Goal: Information Seeking & Learning: Learn about a topic

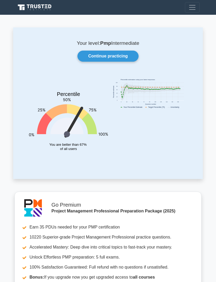
click at [121, 57] on link "Continue practicing" at bounding box center [108, 56] width 61 height 11
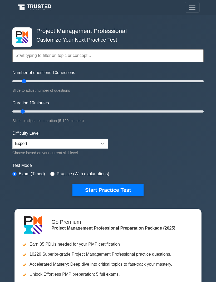
click at [24, 81] on input "Number of questions: 10 questions" at bounding box center [107, 81] width 191 height 6
click at [172, 27] on div "Project Management Professional Customize Your Next Practice Test Topics Scope …" at bounding box center [108, 112] width 198 height 194
type input "20"
click at [27, 82] on input "Number of questions: 15 questions" at bounding box center [107, 81] width 191 height 6
click at [25, 109] on input "Duration: 10 minutes" at bounding box center [107, 111] width 191 height 6
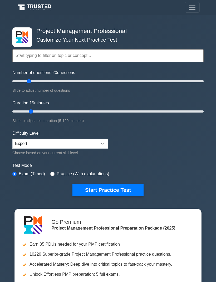
type input "15"
click at [125, 190] on button "Start Practice Test" at bounding box center [108, 190] width 71 height 12
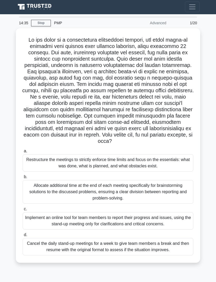
scroll to position [17, 0]
click at [32, 156] on div "Restructure the meetings to strictly enforce time limits and focus on the essen…" at bounding box center [108, 162] width 171 height 17
click at [23, 153] on input "a. Restructure the meetings to strictly enforce time limits and focus on the es…" at bounding box center [23, 151] width 0 height 3
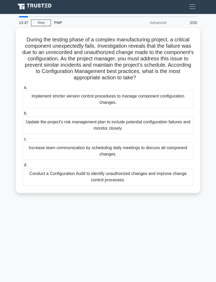
click at [35, 169] on div "Conduct a Configuration Audit to identify unauthorized changes and improve chan…" at bounding box center [108, 177] width 171 height 17
click at [23, 165] on input "d. Conduct a Configuration Audit to identify unauthorized changes and improve c…" at bounding box center [23, 165] width 0 height 3
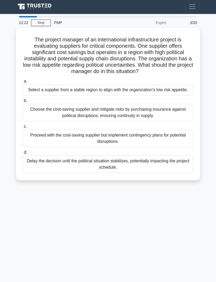
click at [178, 105] on div "Choose the cost-saving supplier and mitigate risks by purchasing insurance agai…" at bounding box center [108, 112] width 171 height 17
click at [23, 103] on input "b. Choose the cost-saving supplier and mitigate risks by purchasing insurance a…" at bounding box center [23, 100] width 0 height 3
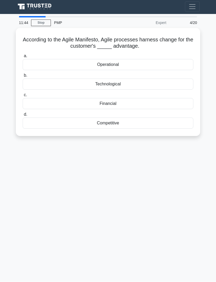
click at [32, 59] on div "Operational" at bounding box center [108, 64] width 171 height 11
click at [23, 55] on input "a. Operational" at bounding box center [23, 56] width 0 height 3
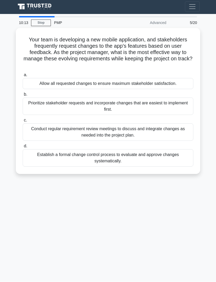
click at [179, 98] on div "Prioritize stakeholder requests and incorporate changes that are easiest to imp…" at bounding box center [108, 106] width 171 height 17
click at [23, 93] on input "b. Prioritize stakeholder requests and incorporate changes that are easiest to …" at bounding box center [23, 94] width 0 height 3
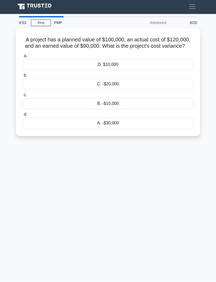
click at [181, 118] on div "A. -$30,000" at bounding box center [108, 123] width 171 height 11
click at [23, 113] on input "d. A. -$30,000" at bounding box center [23, 114] width 0 height 3
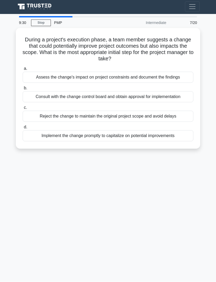
click at [180, 92] on div "Consult with the change control board and obtain approval for implementation" at bounding box center [108, 97] width 171 height 11
click at [23, 87] on input "b. Consult with the change control board and obtain approval for implementation" at bounding box center [23, 88] width 0 height 3
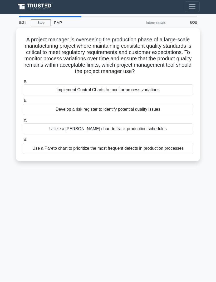
click at [40, 85] on div "Implement Control Charts to monitor process variations" at bounding box center [108, 90] width 171 height 11
click at [23, 80] on input "a. Implement Control Charts to monitor process variations" at bounding box center [23, 81] width 0 height 3
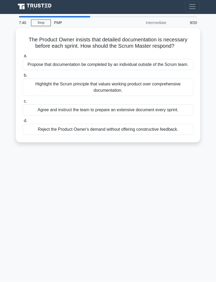
click at [180, 79] on div "Highlight the Scrum principle that values working product over comprehensive do…" at bounding box center [108, 87] width 171 height 17
click at [23, 78] on input "b. Highlight the Scrum principle that values working product over comprehensive…" at bounding box center [23, 75] width 0 height 3
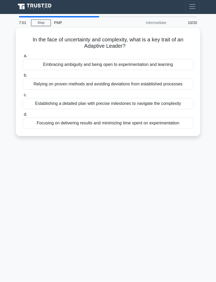
click at [177, 98] on div "Establishing a detailed plan with precise milestones to navigate the complexity" at bounding box center [108, 103] width 171 height 11
click at [23, 94] on input "c. Establishing a detailed plan with precise milestones to navigate the complex…" at bounding box center [23, 95] width 0 height 3
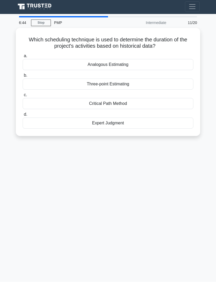
click at [179, 59] on div "Analogous Estimating" at bounding box center [108, 64] width 171 height 11
click at [23, 55] on input "a. Analogous Estimating" at bounding box center [23, 56] width 0 height 3
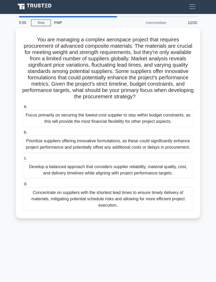
click at [41, 174] on div "Develop a balanced approach that considers supplier reliability, material quali…" at bounding box center [108, 170] width 171 height 17
click at [23, 160] on input "c. Develop a balanced approach that considers supplier reliability, material qu…" at bounding box center [23, 158] width 0 height 3
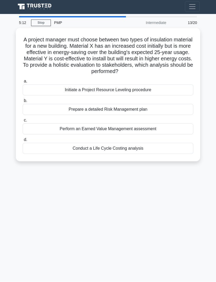
click at [84, 124] on div "Perform an Earned Value Management assessment" at bounding box center [108, 129] width 171 height 11
click at [23, 119] on input "c. Perform an Earned Value Management assessment" at bounding box center [23, 120] width 0 height 3
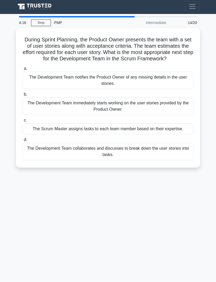
click at [48, 124] on div "The Scrum Master assigns tasks to each team member based on their expertise." at bounding box center [108, 129] width 171 height 11
click at [23, 121] on input "c. The Scrum Master assigns tasks to each team member based on their expertise." at bounding box center [23, 120] width 0 height 3
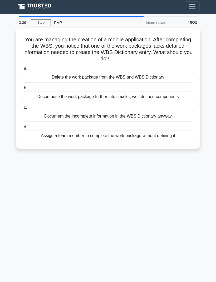
click at [184, 111] on div "Document the incomplete information in the WBS Dictionary anyway" at bounding box center [108, 116] width 171 height 11
click at [23, 106] on input "c. Document the incomplete information in the WBS Dictionary anyway" at bounding box center [23, 107] width 0 height 3
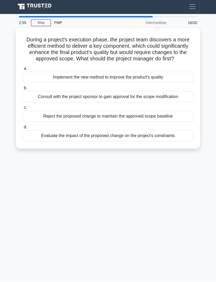
click at [71, 111] on div "Reject the proposed change to maintain the approved scope baseline" at bounding box center [108, 116] width 171 height 11
click at [23, 107] on input "c. Reject the proposed change to maintain the approved scope baseline" at bounding box center [23, 107] width 0 height 3
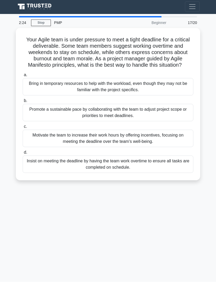
click at [184, 104] on div "Promote a sustainable pace by collaborating with the team to adjust project sco…" at bounding box center [108, 112] width 171 height 17
click at [23, 99] on input "b. Promote a sustainable pace by collaborating with the team to adjust project …" at bounding box center [23, 100] width 0 height 3
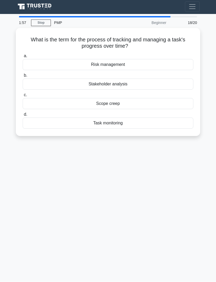
click at [188, 118] on div "Task monitoring" at bounding box center [108, 123] width 171 height 11
click at [23, 113] on input "d. Task monitoring" at bounding box center [23, 114] width 0 height 3
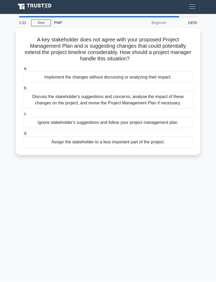
click at [184, 92] on div "Discuss the stakeholder's suggestions and concerns, analyse the impact of these…" at bounding box center [108, 100] width 171 height 17
click at [23, 87] on input "b. Discuss the stakeholder's suggestions and concerns, analyse the impact of th…" at bounding box center [23, 88] width 0 height 3
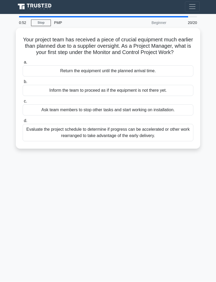
click at [185, 124] on div "Evaluate the project schedule to determine if progress can be accelerated or ot…" at bounding box center [108, 132] width 171 height 17
click at [23, 119] on input "d. Evaluate the project schedule to determine if progress can be accelerated or…" at bounding box center [23, 120] width 0 height 3
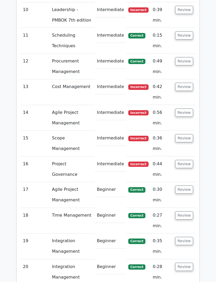
scroll to position [1135, 0]
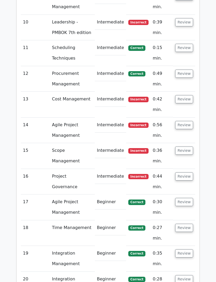
click at [190, 147] on button "Review" at bounding box center [184, 151] width 18 height 8
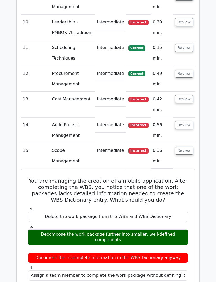
scroll to position [1123, 0]
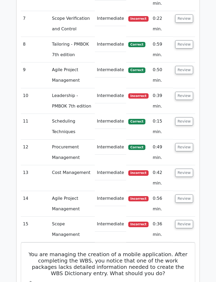
click at [188, 195] on button "Review" at bounding box center [184, 199] width 18 height 8
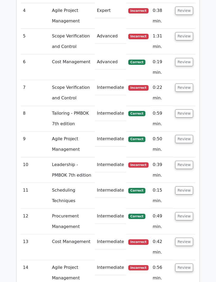
scroll to position [984, 0]
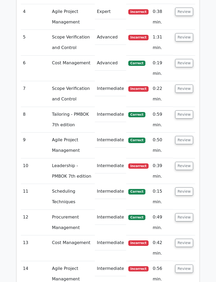
click at [189, 136] on button "Review" at bounding box center [184, 140] width 18 height 8
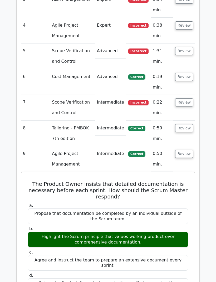
click at [193, 124] on button "Review" at bounding box center [184, 128] width 18 height 8
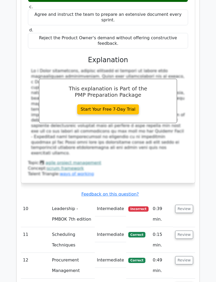
click at [189, 205] on button "Review" at bounding box center [184, 209] width 18 height 8
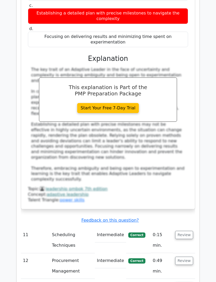
scroll to position [1753, 0]
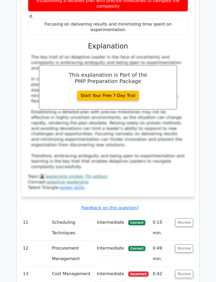
click at [191, 270] on button "Review" at bounding box center [184, 274] width 18 height 8
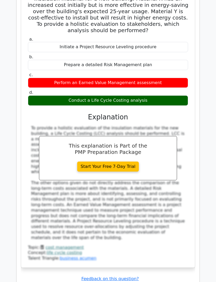
scroll to position [2068, 0]
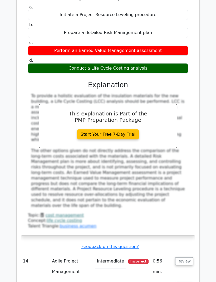
scroll to position [2101, 0]
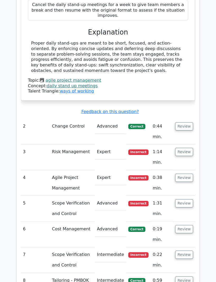
click at [186, 148] on button "Review" at bounding box center [184, 152] width 18 height 8
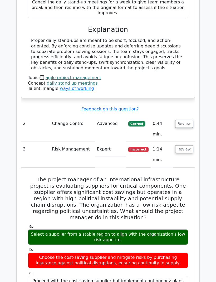
scroll to position [821, 0]
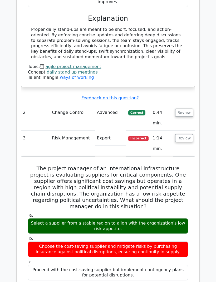
click at [188, 135] on button "Review" at bounding box center [184, 139] width 18 height 8
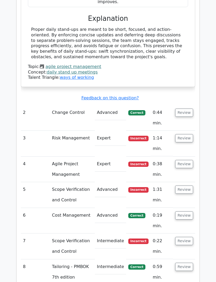
click at [189, 134] on button "Review" at bounding box center [184, 138] width 18 height 8
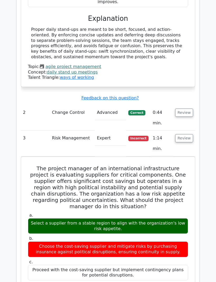
click at [190, 134] on button "Review" at bounding box center [184, 138] width 18 height 8
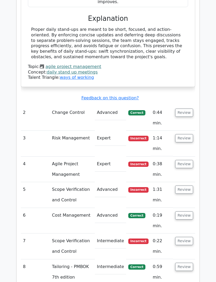
click at [188, 160] on button "Review" at bounding box center [184, 164] width 18 height 8
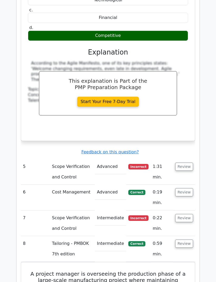
click at [187, 163] on button "Review" at bounding box center [184, 167] width 18 height 8
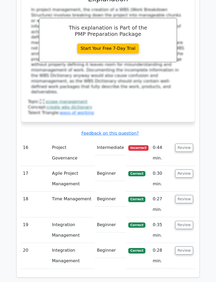
scroll to position [3008, 0]
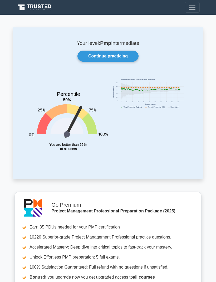
click at [135, 56] on link "Continue practicing" at bounding box center [108, 56] width 61 height 11
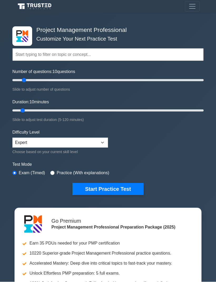
scroll to position [1, 0]
type input "30"
type input "25"
click at [120, 191] on button "Start Practice Test" at bounding box center [108, 189] width 71 height 12
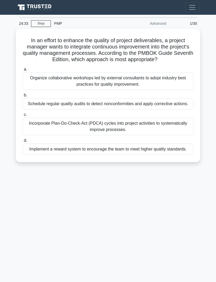
click at [35, 23] on link "Stop" at bounding box center [41, 23] width 20 height 7
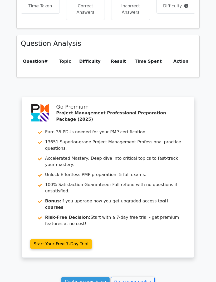
scroll to position [361, 0]
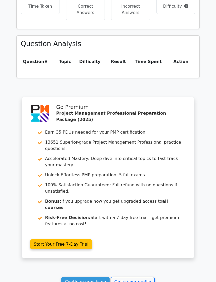
click at [122, 277] on link "Go to your profile" at bounding box center [133, 282] width 44 height 10
